Goal: Information Seeking & Learning: Learn about a topic

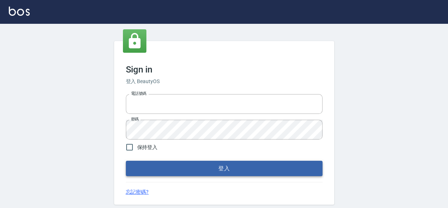
type input "0422211177"
click at [239, 169] on button "登入" at bounding box center [224, 168] width 196 height 15
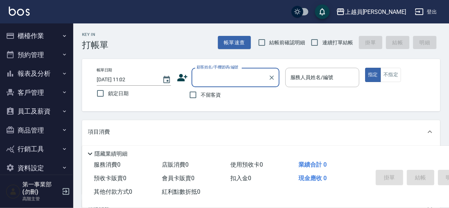
click at [25, 73] on button "報表及分析" at bounding box center [36, 73] width 67 height 19
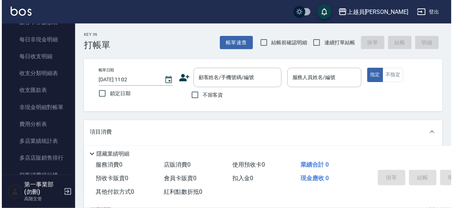
scroll to position [601, 0]
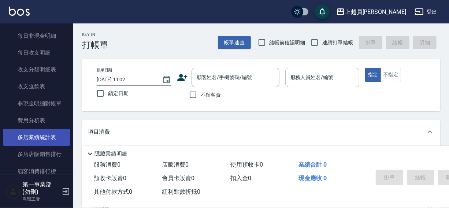
click at [35, 137] on link "多店業績統計表" at bounding box center [36, 137] width 67 height 17
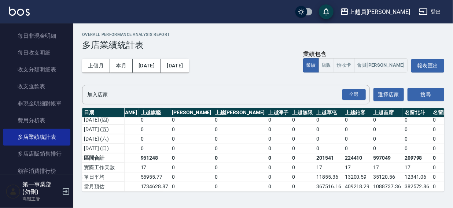
scroll to position [263, 723]
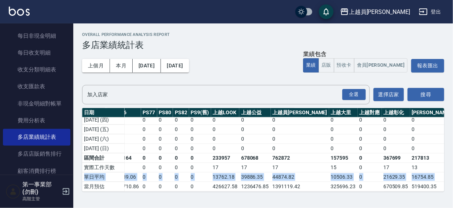
drag, startPoint x: 445, startPoint y: 170, endPoint x: 447, endPoint y: 158, distance: 12.4
click at [447, 158] on div "Overall Performance Analysis Report 多店業績統計表 上個月 本月 2025/08/01 2025/08/31 業績包含 業…" at bounding box center [263, 111] width 380 height 177
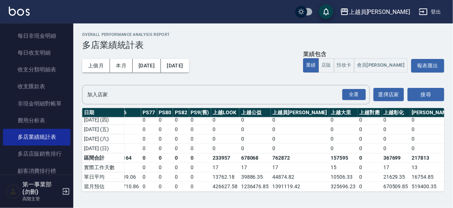
click at [396, 198] on div "Overall Performance Analysis Report 多店業績統計表 上個月 本月 2025/08/01 2025/08/31 業績包含 業…" at bounding box center [263, 111] width 380 height 177
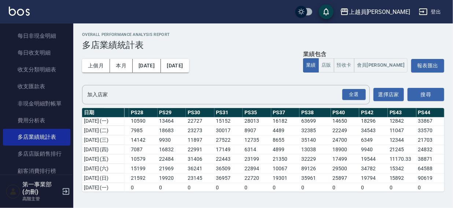
scroll to position [130, 258]
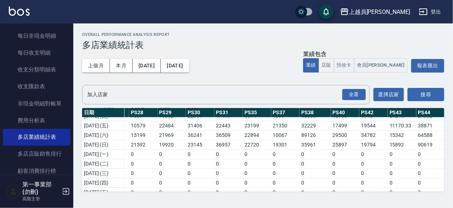
click at [250, 33] on h2 "Overall Performance Analysis Report" at bounding box center [263, 34] width 362 height 5
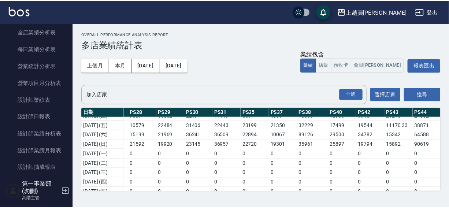
scroll to position [292, 0]
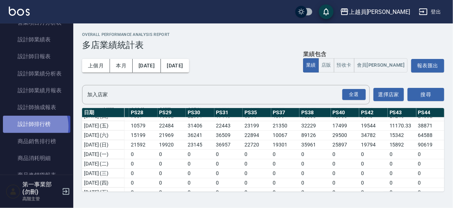
click at [30, 126] on link "設計師排行榜" at bounding box center [36, 124] width 67 height 17
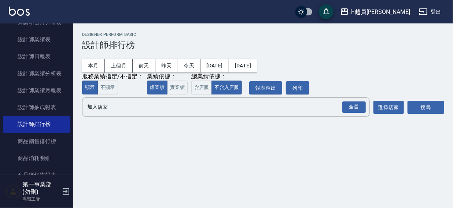
drag, startPoint x: 230, startPoint y: 39, endPoint x: 234, endPoint y: 39, distance: 4.0
click at [233, 39] on div "Designer Perform Basic 設計師排行榜" at bounding box center [263, 41] width 362 height 18
click at [102, 106] on input "加入店家" at bounding box center [220, 107] width 270 height 13
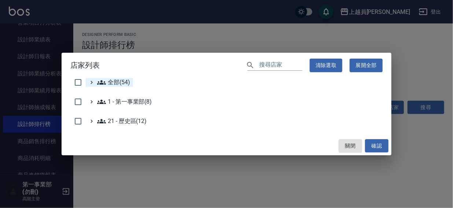
click at [117, 80] on span "全部(54)" at bounding box center [113, 82] width 33 height 9
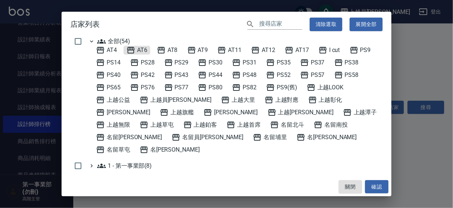
drag, startPoint x: 139, startPoint y: 47, endPoint x: 158, endPoint y: 55, distance: 20.2
click at [139, 47] on span "AT6" at bounding box center [136, 50] width 21 height 9
click at [369, 183] on button "確認" at bounding box center [376, 187] width 23 height 14
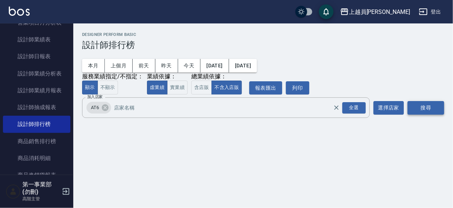
click at [423, 106] on button "搜尋" at bounding box center [426, 108] width 37 height 14
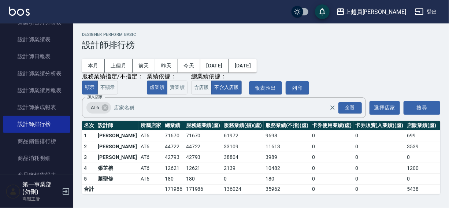
scroll to position [0, 0]
click at [103, 107] on icon at bounding box center [105, 107] width 7 height 7
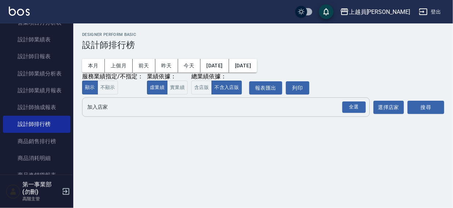
click at [99, 108] on input "加入店家" at bounding box center [220, 107] width 270 height 13
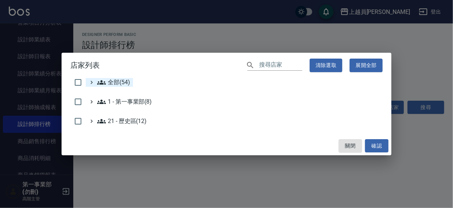
click at [110, 81] on span "全部(54)" at bounding box center [113, 82] width 33 height 9
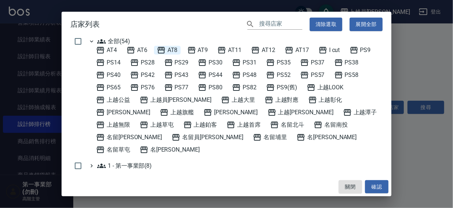
click at [174, 50] on span "AT8" at bounding box center [167, 50] width 21 height 9
click at [377, 184] on button "確認" at bounding box center [376, 187] width 23 height 14
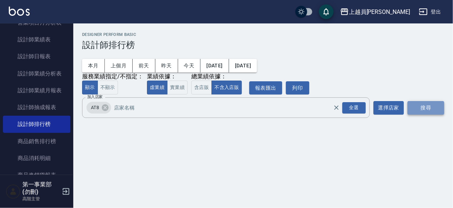
click at [427, 106] on button "搜尋" at bounding box center [426, 108] width 37 height 14
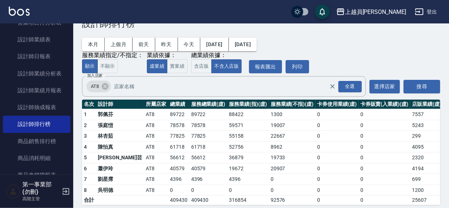
scroll to position [33, 0]
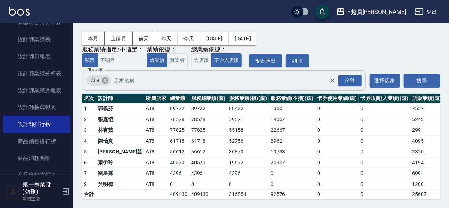
click at [105, 77] on icon at bounding box center [105, 80] width 7 height 7
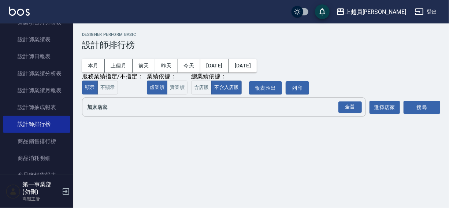
scroll to position [0, 0]
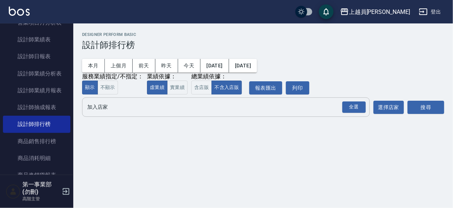
click at [98, 107] on input "加入店家" at bounding box center [220, 107] width 270 height 13
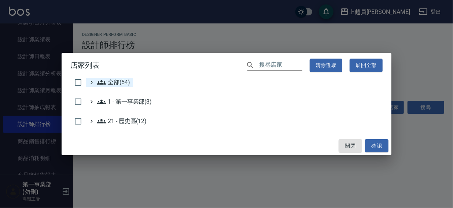
click at [110, 81] on span "全部(54)" at bounding box center [113, 82] width 33 height 9
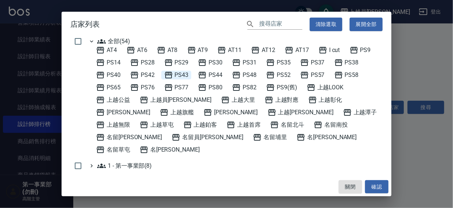
click at [183, 77] on span "PS43" at bounding box center [176, 75] width 25 height 9
click at [372, 185] on button "確認" at bounding box center [376, 187] width 23 height 14
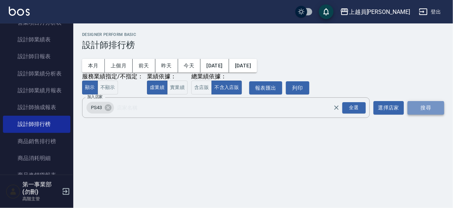
click at [424, 108] on button "搜尋" at bounding box center [426, 108] width 37 height 14
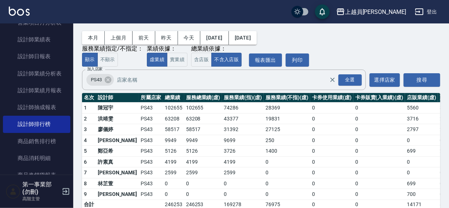
scroll to position [31, 0]
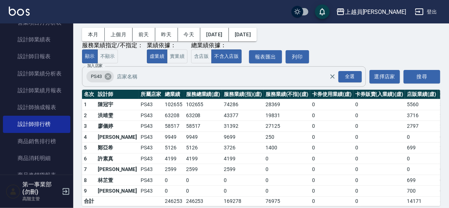
click at [108, 77] on icon at bounding box center [108, 77] width 8 height 8
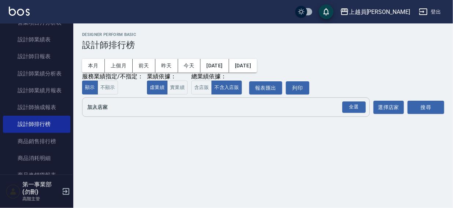
click at [103, 110] on input "加入店家" at bounding box center [220, 107] width 270 height 13
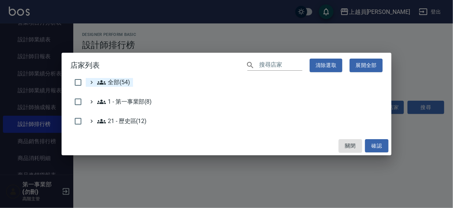
click at [110, 83] on span "全部(54)" at bounding box center [113, 82] width 33 height 9
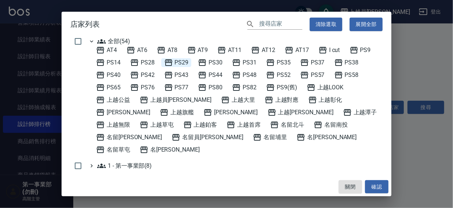
click at [180, 62] on span "PS29" at bounding box center [176, 62] width 25 height 9
click at [376, 188] on button "確認" at bounding box center [376, 187] width 23 height 14
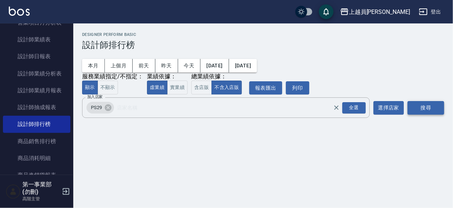
click at [426, 106] on button "搜尋" at bounding box center [426, 108] width 37 height 14
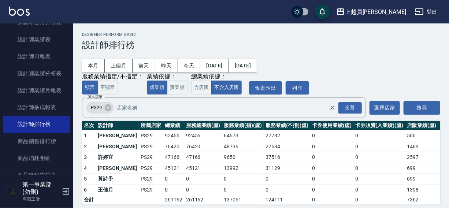
scroll to position [11, 0]
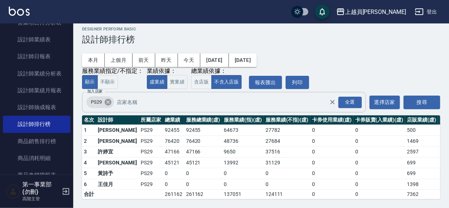
click at [106, 99] on icon at bounding box center [108, 102] width 7 height 7
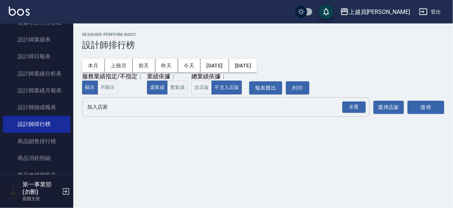
click at [106, 110] on input "加入店家" at bounding box center [220, 107] width 270 height 13
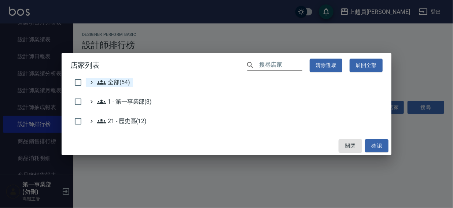
click at [113, 83] on span "全部(54)" at bounding box center [113, 82] width 33 height 9
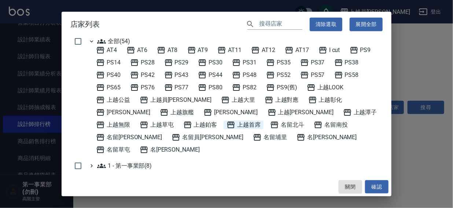
click at [227, 122] on span "上越首席" at bounding box center [244, 125] width 34 height 9
click at [375, 184] on button "確認" at bounding box center [376, 187] width 23 height 14
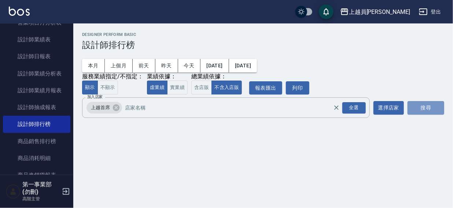
click at [415, 106] on button "搜尋" at bounding box center [426, 108] width 37 height 14
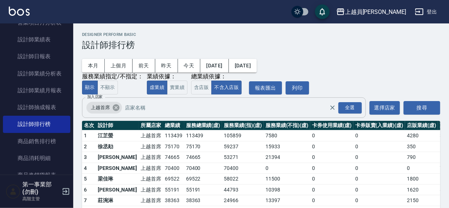
click at [114, 109] on icon at bounding box center [116, 107] width 7 height 7
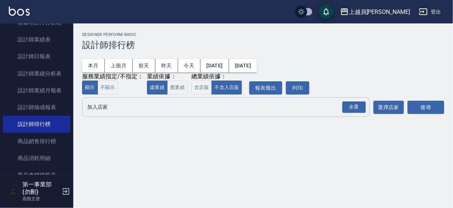
click at [107, 109] on input "加入店家" at bounding box center [220, 107] width 270 height 13
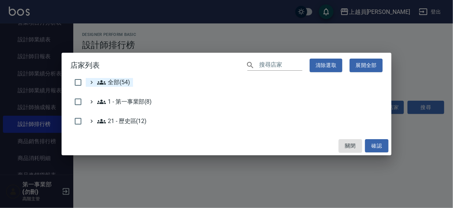
click at [113, 82] on span "全部(54)" at bounding box center [113, 82] width 33 height 9
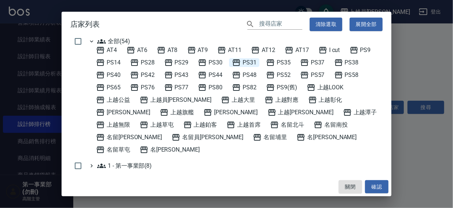
click at [254, 62] on span "PS31" at bounding box center [244, 62] width 25 height 9
click at [380, 187] on button "確認" at bounding box center [376, 187] width 23 height 14
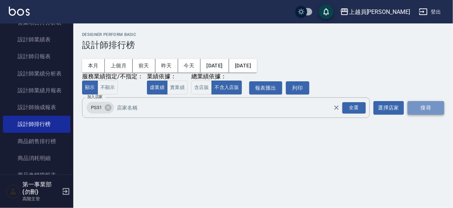
click at [422, 103] on button "搜尋" at bounding box center [426, 108] width 37 height 14
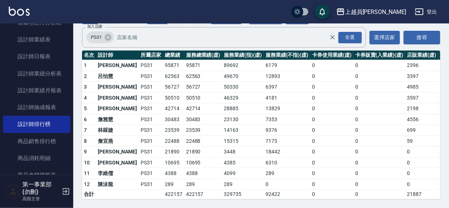
scroll to position [76, 0]
click at [107, 34] on icon at bounding box center [108, 37] width 7 height 7
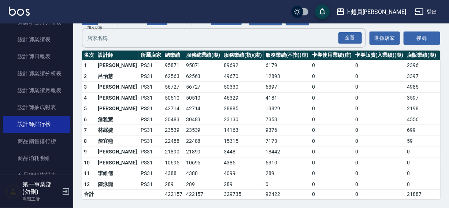
scroll to position [0, 0]
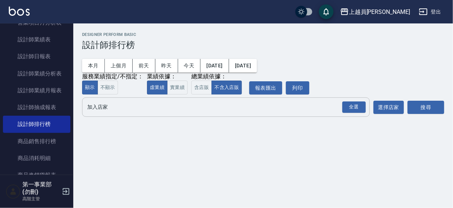
click at [102, 112] on input "加入店家" at bounding box center [220, 107] width 270 height 13
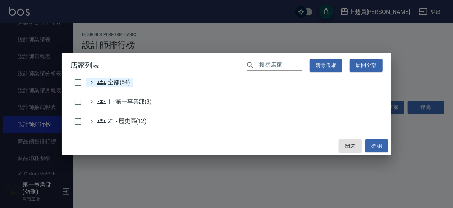
click at [110, 79] on span "全部(54)" at bounding box center [113, 82] width 33 height 9
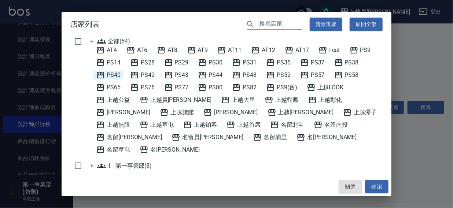
click at [117, 77] on span "PS40" at bounding box center [108, 75] width 25 height 9
drag, startPoint x: 372, startPoint y: 187, endPoint x: 412, endPoint y: 118, distance: 78.8
click at [373, 187] on button "確認" at bounding box center [376, 187] width 23 height 14
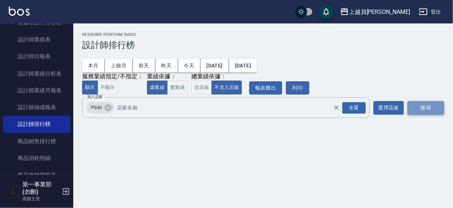
click at [422, 104] on button "搜尋" at bounding box center [426, 108] width 37 height 14
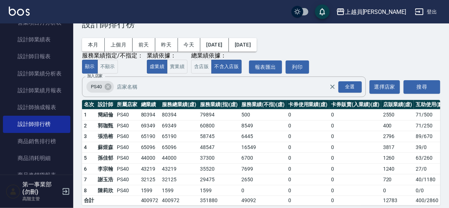
scroll to position [33, 0]
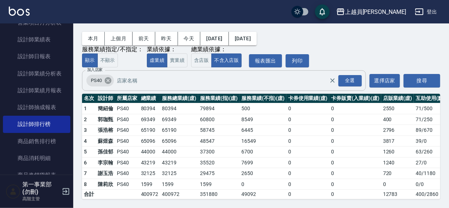
click at [106, 78] on icon at bounding box center [108, 80] width 7 height 7
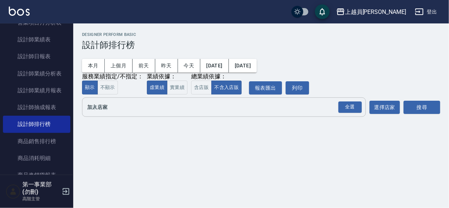
scroll to position [0, 0]
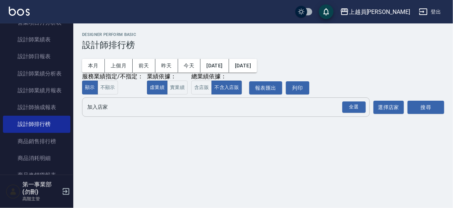
click at [101, 110] on input "加入店家" at bounding box center [220, 107] width 270 height 13
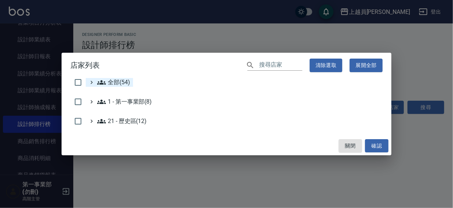
click at [113, 83] on span "全部(54)" at bounding box center [113, 82] width 33 height 9
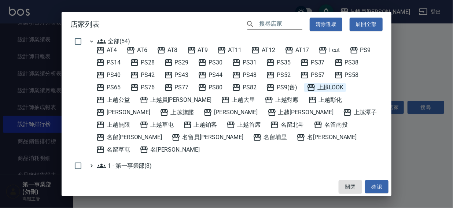
click at [333, 88] on span "上越LOOK" at bounding box center [325, 87] width 37 height 9
click at [384, 185] on button "確認" at bounding box center [376, 187] width 23 height 14
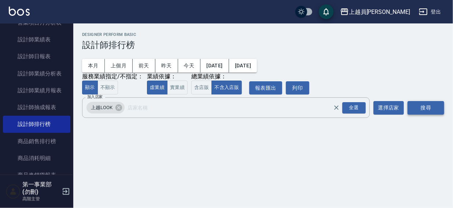
click at [424, 106] on button "搜尋" at bounding box center [426, 108] width 37 height 14
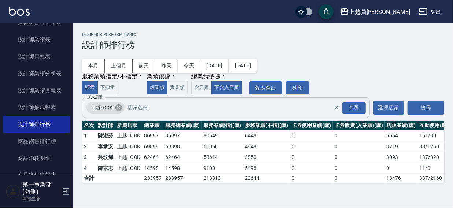
click at [118, 108] on icon at bounding box center [119, 108] width 8 height 8
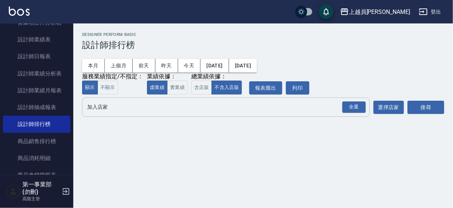
click at [111, 112] on input "加入店家" at bounding box center [220, 107] width 270 height 13
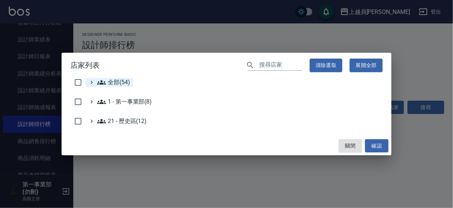
click at [113, 82] on span "全部(54)" at bounding box center [113, 82] width 33 height 9
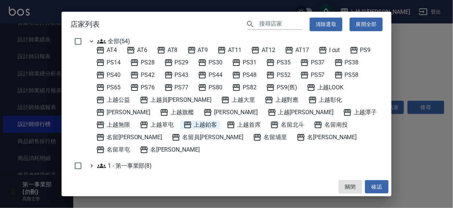
click at [183, 125] on span "上越鉑客" at bounding box center [200, 125] width 34 height 9
click at [372, 187] on button "確認" at bounding box center [376, 187] width 23 height 14
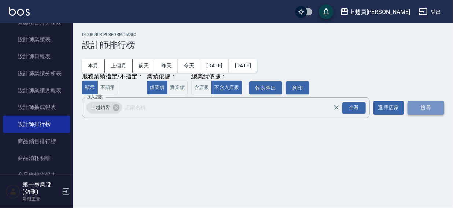
click at [427, 109] on button "搜尋" at bounding box center [426, 108] width 37 height 14
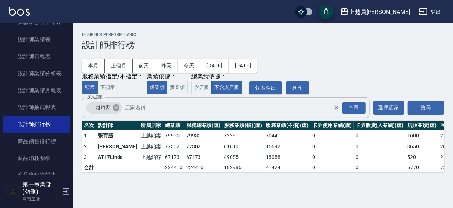
click at [116, 109] on icon at bounding box center [116, 108] width 8 height 8
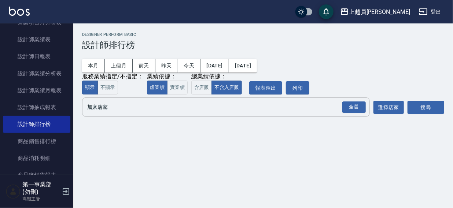
click at [107, 107] on input "加入店家" at bounding box center [220, 107] width 270 height 13
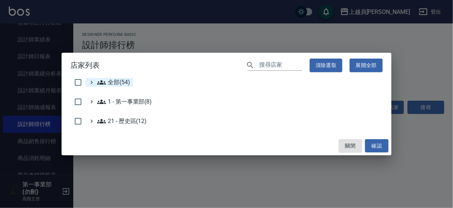
click at [122, 82] on span "全部(54)" at bounding box center [113, 82] width 33 height 9
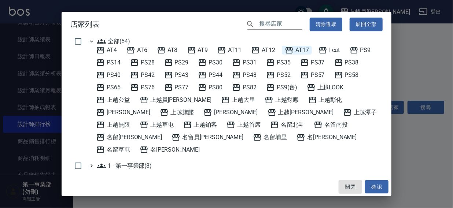
click at [306, 52] on span "AT17" at bounding box center [297, 50] width 24 height 9
click at [374, 187] on button "確認" at bounding box center [376, 187] width 23 height 14
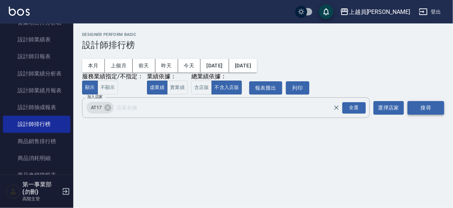
click at [427, 106] on button "搜尋" at bounding box center [426, 108] width 37 height 14
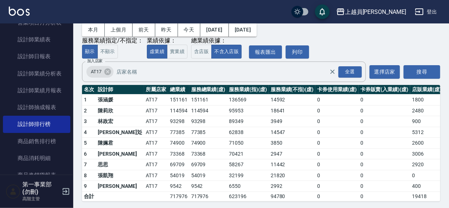
scroll to position [44, 0]
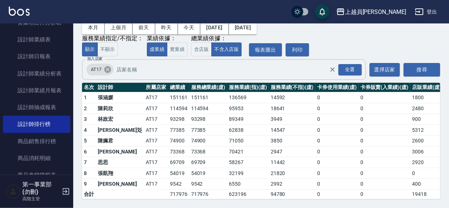
click at [106, 66] on icon at bounding box center [107, 69] width 7 height 7
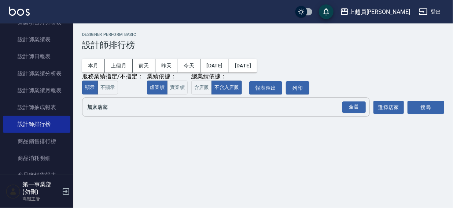
click at [96, 108] on input "加入店家" at bounding box center [220, 107] width 270 height 13
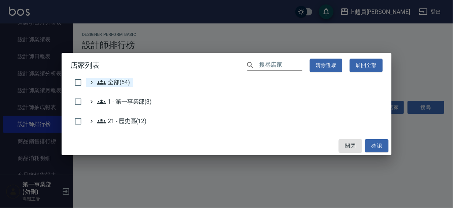
click at [109, 83] on span "全部(54)" at bounding box center [113, 82] width 33 height 9
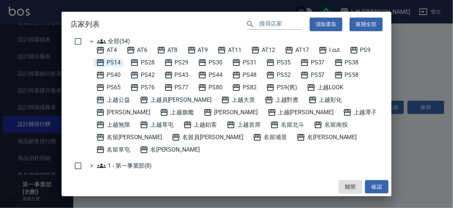
click at [115, 59] on span "PS14" at bounding box center [108, 62] width 25 height 9
click at [378, 185] on button "確認" at bounding box center [376, 187] width 23 height 14
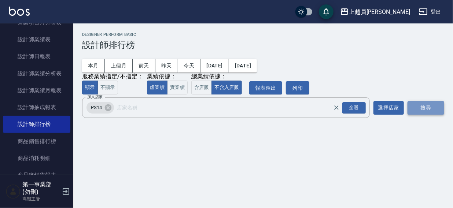
click at [423, 109] on button "搜尋" at bounding box center [426, 108] width 37 height 14
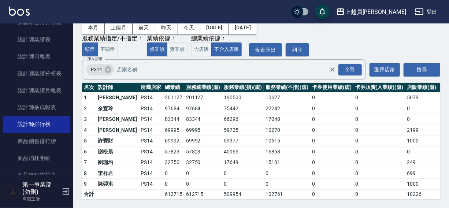
scroll to position [44, 0]
click at [106, 66] on icon at bounding box center [108, 69] width 7 height 7
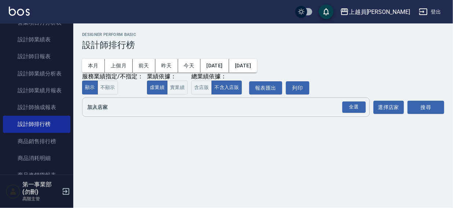
click at [97, 106] on input "加入店家" at bounding box center [220, 107] width 270 height 13
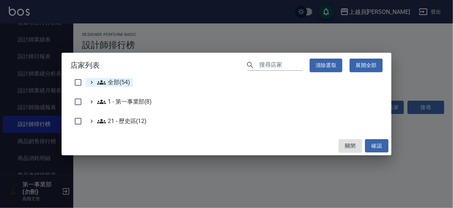
click at [108, 82] on span "全部(54)" at bounding box center [113, 82] width 33 height 9
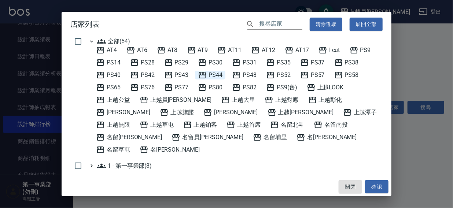
click at [217, 73] on span "PS44" at bounding box center [210, 75] width 25 height 9
click at [374, 186] on button "確認" at bounding box center [376, 187] width 23 height 14
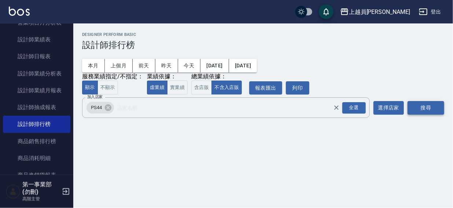
click at [422, 110] on button "搜尋" at bounding box center [426, 108] width 37 height 14
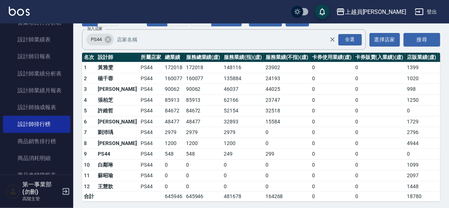
scroll to position [76, 0]
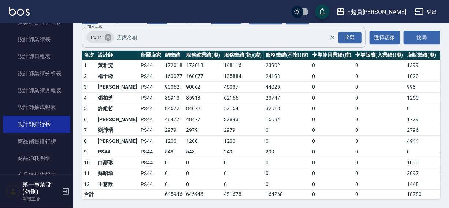
click at [107, 33] on icon at bounding box center [108, 37] width 8 height 8
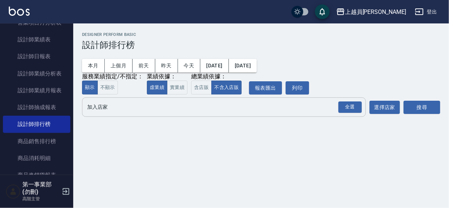
scroll to position [0, 0]
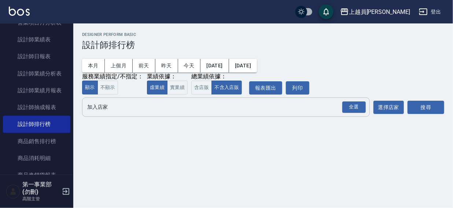
click at [99, 113] on input "加入店家" at bounding box center [220, 107] width 270 height 13
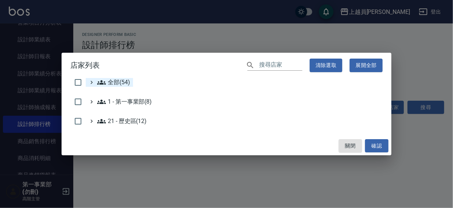
click at [109, 84] on span "全部(54)" at bounding box center [113, 82] width 33 height 9
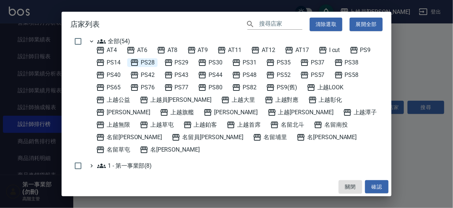
click at [150, 62] on span "PS28" at bounding box center [142, 62] width 25 height 9
click at [377, 188] on button "確認" at bounding box center [376, 187] width 23 height 14
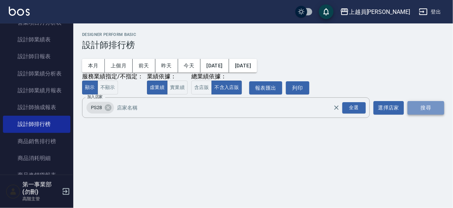
click at [419, 108] on button "搜尋" at bounding box center [426, 108] width 37 height 14
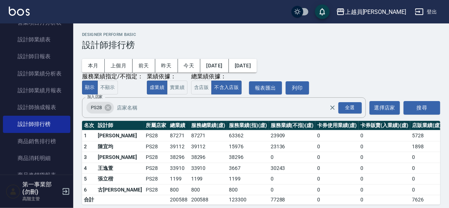
scroll to position [11, 0]
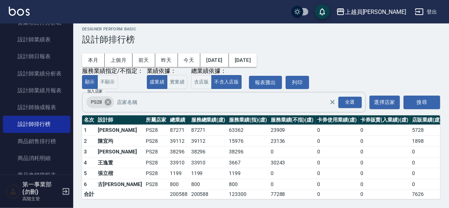
click at [107, 98] on icon at bounding box center [108, 102] width 8 height 8
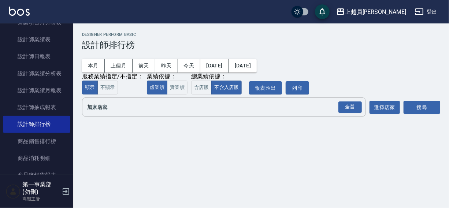
scroll to position [0, 0]
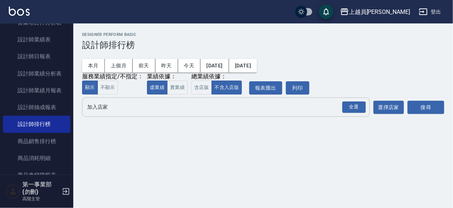
click at [102, 105] on input "加入店家" at bounding box center [220, 107] width 270 height 13
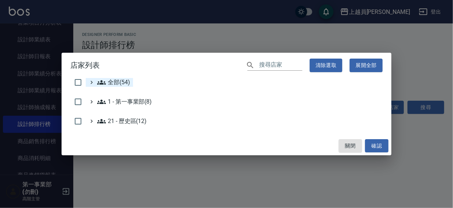
click at [119, 83] on span "全部(54)" at bounding box center [113, 82] width 33 height 9
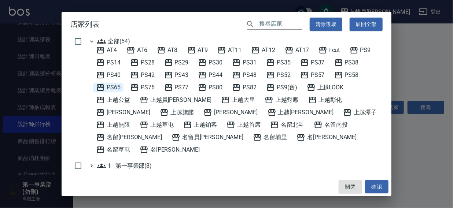
click at [117, 87] on span "PS65" at bounding box center [108, 87] width 25 height 9
click at [374, 183] on button "確認" at bounding box center [376, 187] width 23 height 14
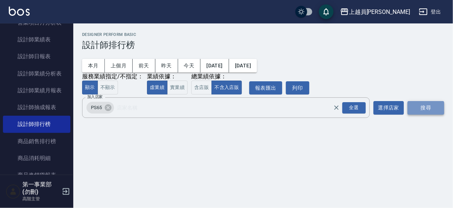
click at [425, 107] on button "搜尋" at bounding box center [426, 108] width 37 height 14
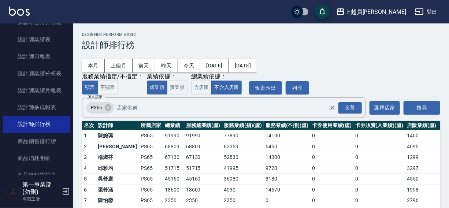
scroll to position [22, 0]
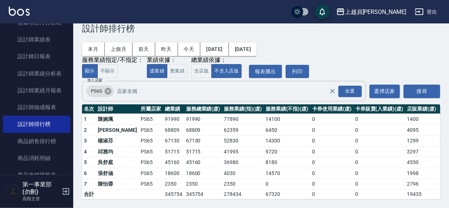
click at [107, 88] on icon at bounding box center [108, 91] width 7 height 7
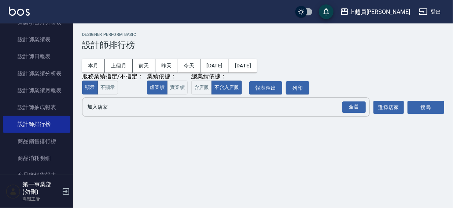
click at [102, 110] on input "加入店家" at bounding box center [220, 107] width 270 height 13
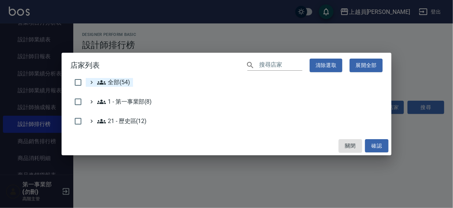
click at [115, 83] on span "全部(54)" at bounding box center [113, 82] width 33 height 9
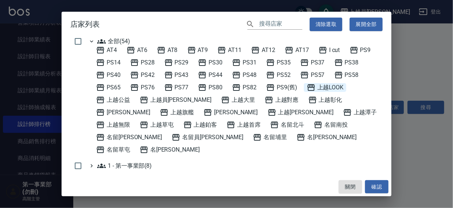
click at [334, 86] on span "上越LOOK" at bounding box center [325, 87] width 37 height 9
click at [379, 187] on button "確認" at bounding box center [376, 187] width 23 height 14
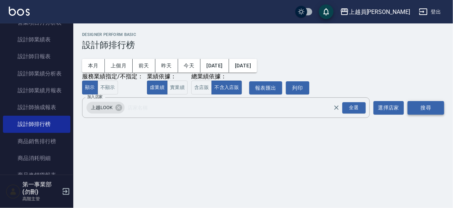
click at [422, 104] on button "搜尋" at bounding box center [426, 108] width 37 height 14
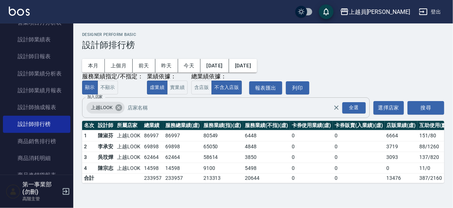
click at [117, 106] on icon at bounding box center [118, 107] width 7 height 7
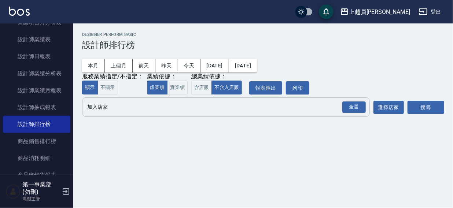
click at [108, 107] on input "加入店家" at bounding box center [220, 107] width 270 height 13
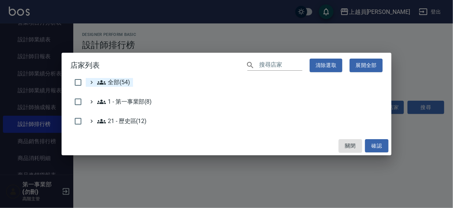
click at [127, 82] on span "全部(54)" at bounding box center [113, 82] width 33 height 9
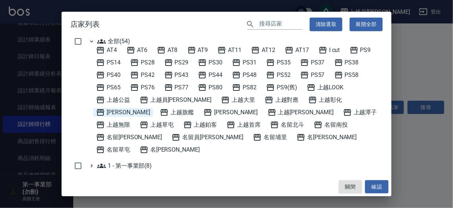
click at [150, 108] on span "上越斗六" at bounding box center [123, 112] width 54 height 9
click at [374, 185] on button "確認" at bounding box center [376, 187] width 23 height 14
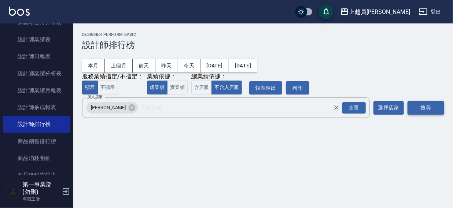
click at [428, 105] on button "搜尋" at bounding box center [426, 108] width 37 height 14
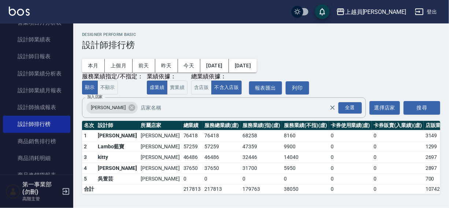
scroll to position [0, 0]
click at [129, 106] on icon at bounding box center [132, 107] width 7 height 7
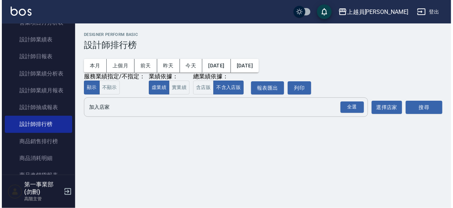
scroll to position [0, 0]
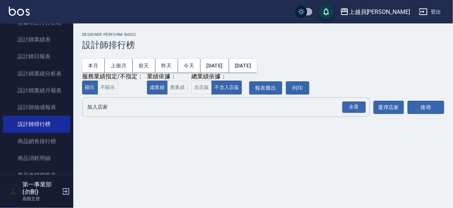
click at [108, 115] on div "全選 加入店家" at bounding box center [226, 107] width 288 height 19
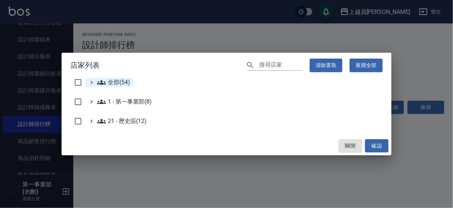
click at [118, 81] on span "全部(54)" at bounding box center [113, 82] width 33 height 9
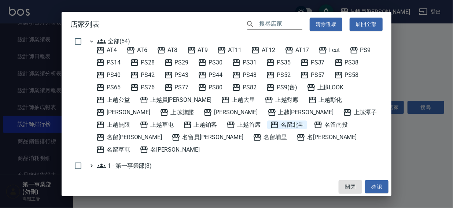
click at [270, 125] on span "名留北斗" at bounding box center [287, 125] width 34 height 9
click at [374, 187] on button "確認" at bounding box center [376, 187] width 23 height 14
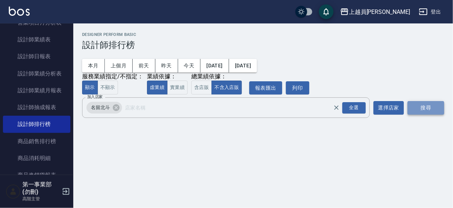
click at [426, 110] on button "搜尋" at bounding box center [426, 108] width 37 height 14
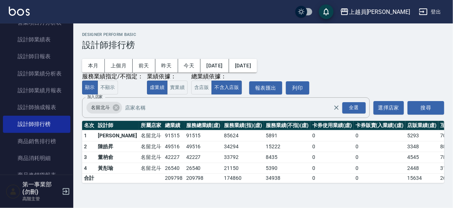
drag, startPoint x: 453, startPoint y: 99, endPoint x: 442, endPoint y: 122, distance: 25.9
click at [453, 111] on div "上越員林 2025-08-01 - 2025-08-18 設計師排行榜 列印時間： 2025-08-18-11:19 Designer Perform Bas…" at bounding box center [263, 107] width 380 height 169
click at [115, 108] on icon at bounding box center [116, 108] width 8 height 8
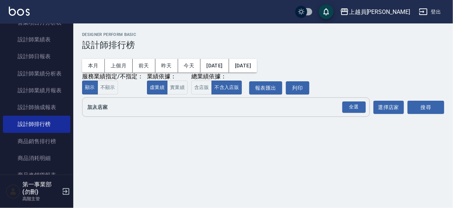
click at [112, 111] on input "加入店家" at bounding box center [220, 107] width 270 height 13
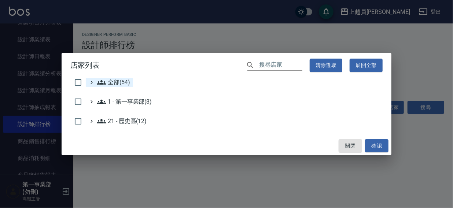
click at [121, 82] on span "全部(54)" at bounding box center [113, 82] width 33 height 9
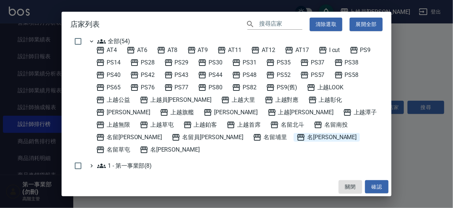
click at [297, 137] on span "名留沙鹿" at bounding box center [327, 137] width 60 height 9
drag, startPoint x: 372, startPoint y: 184, endPoint x: 407, endPoint y: 143, distance: 52.8
click at [373, 184] on button "確認" at bounding box center [376, 187] width 23 height 14
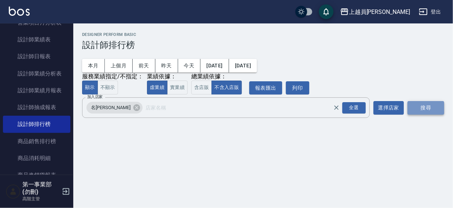
click at [435, 110] on button "搜尋" at bounding box center [426, 108] width 37 height 14
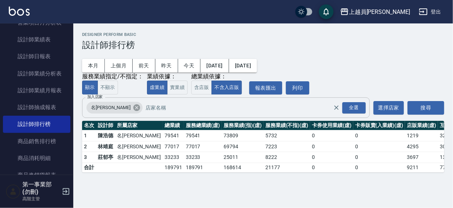
click at [133, 110] on icon at bounding box center [136, 107] width 7 height 7
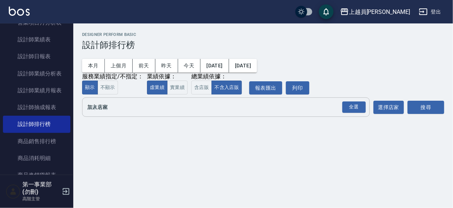
click at [110, 108] on input "加入店家" at bounding box center [220, 107] width 270 height 13
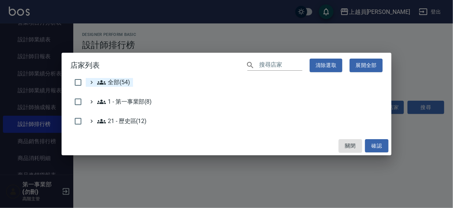
click at [121, 82] on span "全部(54)" at bounding box center [113, 82] width 33 height 9
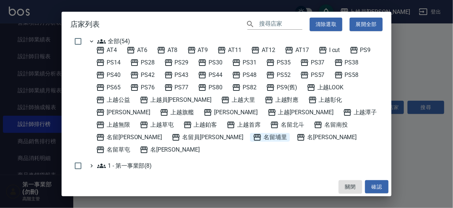
click at [253, 137] on span "名留埔里" at bounding box center [270, 137] width 34 height 9
click at [374, 187] on button "確認" at bounding box center [376, 187] width 23 height 14
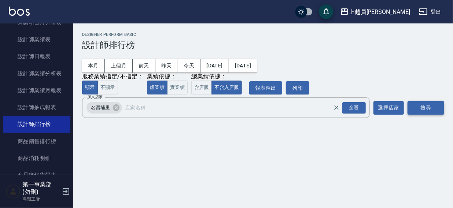
click at [421, 106] on button "搜尋" at bounding box center [426, 108] width 37 height 14
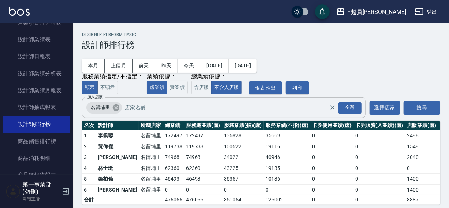
click at [114, 106] on icon at bounding box center [116, 107] width 7 height 7
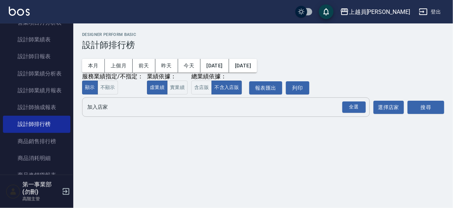
click at [242, 31] on div "上越員林 2025-08-01 - 2025-08-18 設計師排行榜 列印時間： 2025-08-18-11:19 Designer Perform Bas…" at bounding box center [263, 75] width 380 height 105
